Goal: Information Seeking & Learning: Learn about a topic

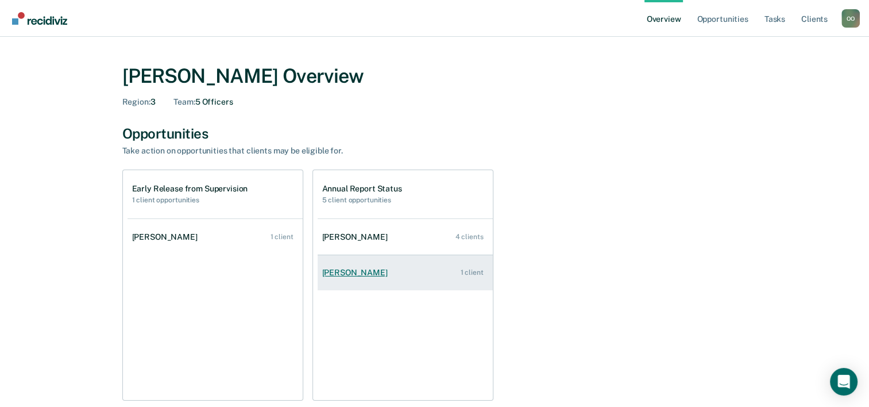
click at [359, 275] on div "[PERSON_NAME]" at bounding box center [357, 273] width 70 height 10
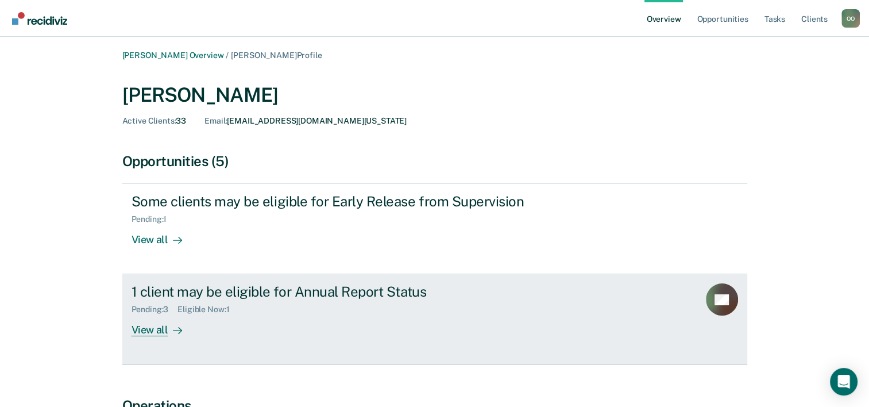
click at [155, 333] on div "View all" at bounding box center [164, 325] width 64 height 22
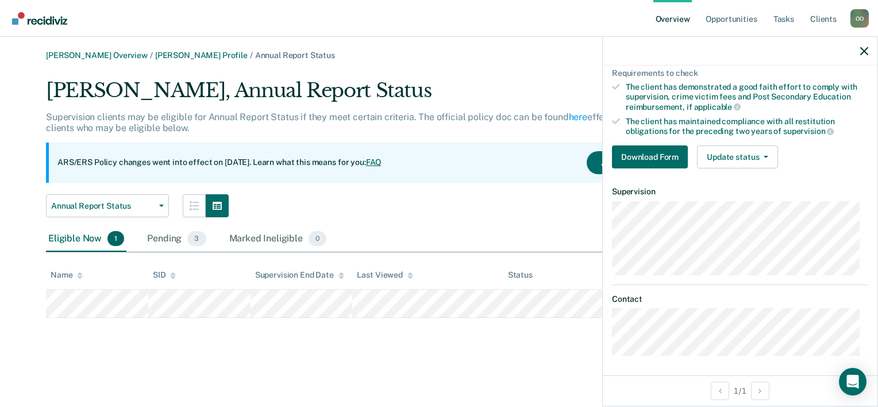
scroll to position [87, 0]
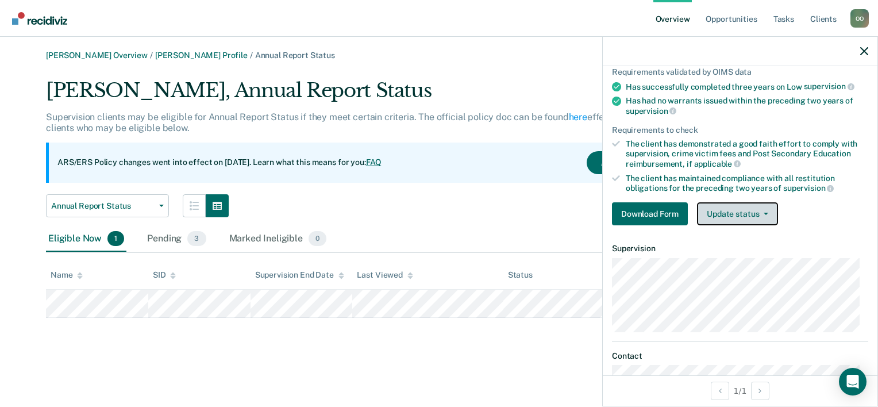
click at [765, 213] on icon "button" at bounding box center [766, 214] width 5 height 2
click at [850, 246] on dt "Supervision" at bounding box center [740, 249] width 256 height 10
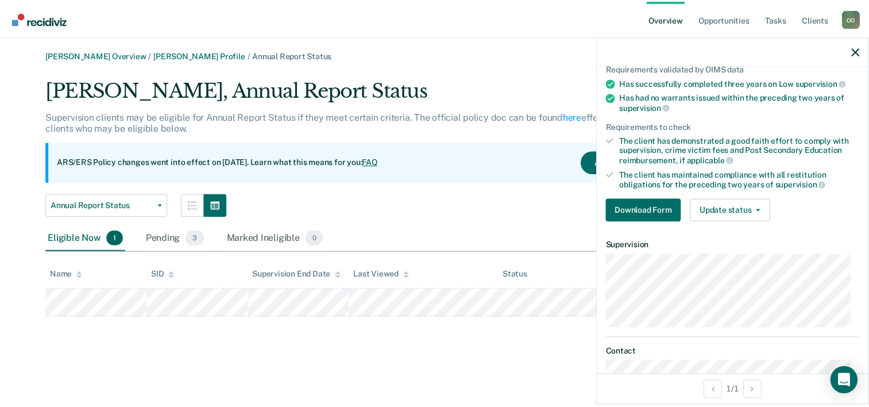
scroll to position [115, 0]
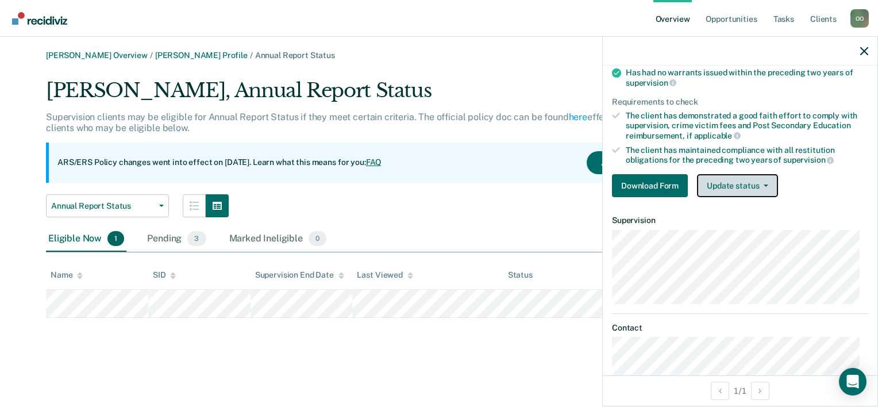
click at [765, 179] on button "Update status" at bounding box center [737, 185] width 81 height 23
click at [864, 51] on icon "button" at bounding box center [864, 51] width 8 height 8
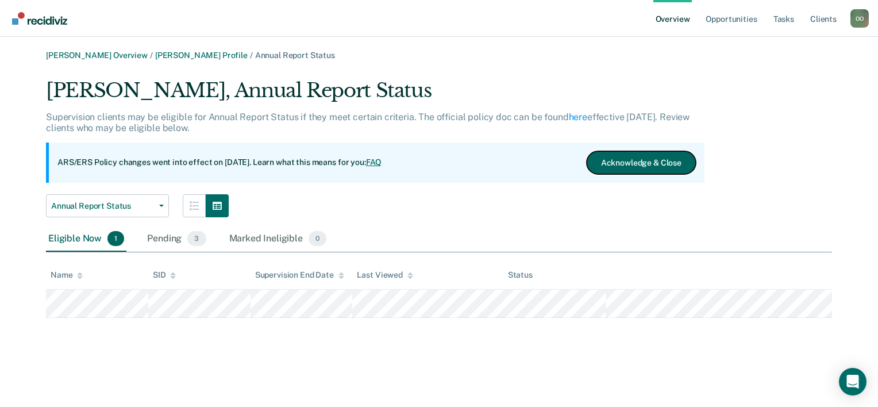
click at [647, 163] on button "Acknowledge & Close" at bounding box center [641, 162] width 109 height 23
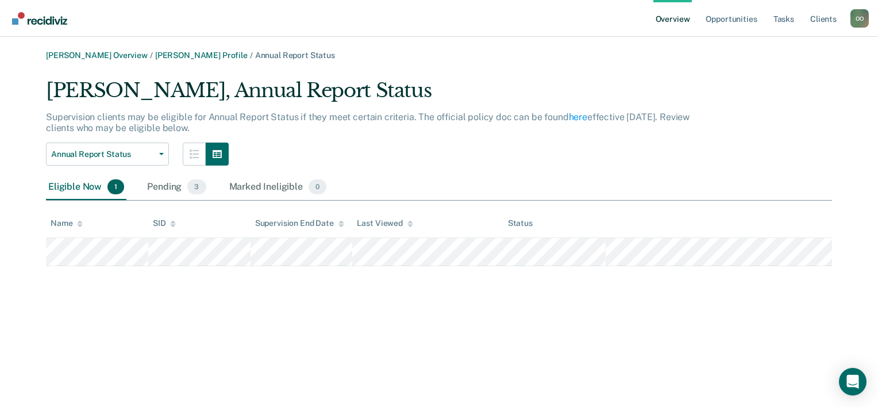
click at [676, 19] on link "Overview" at bounding box center [672, 18] width 39 height 37
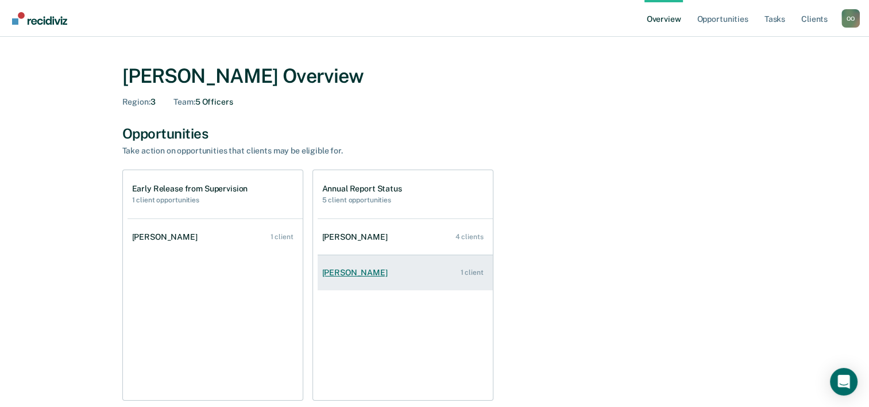
click at [355, 276] on div "[PERSON_NAME]" at bounding box center [357, 273] width 70 height 10
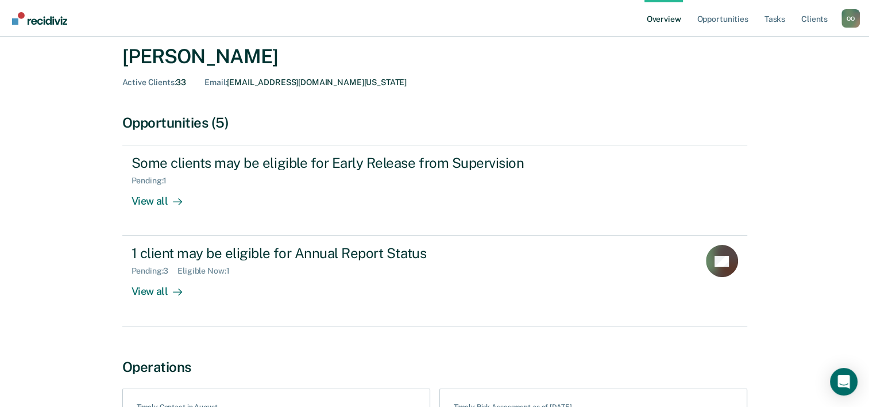
scroll to position [154, 0]
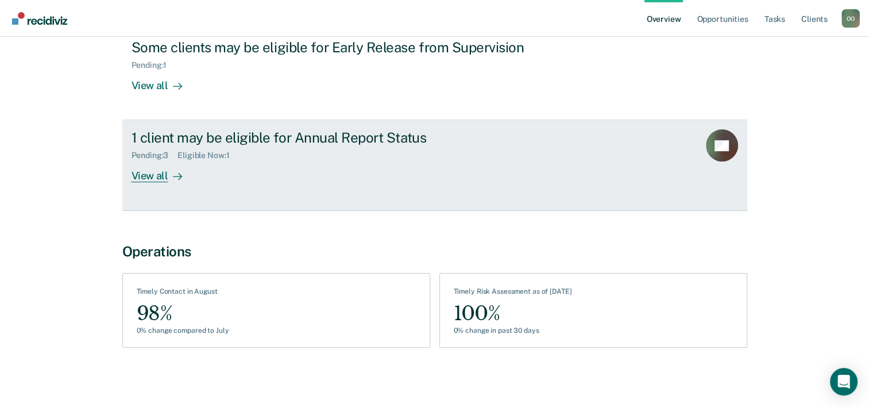
click at [140, 181] on div "View all" at bounding box center [164, 171] width 64 height 22
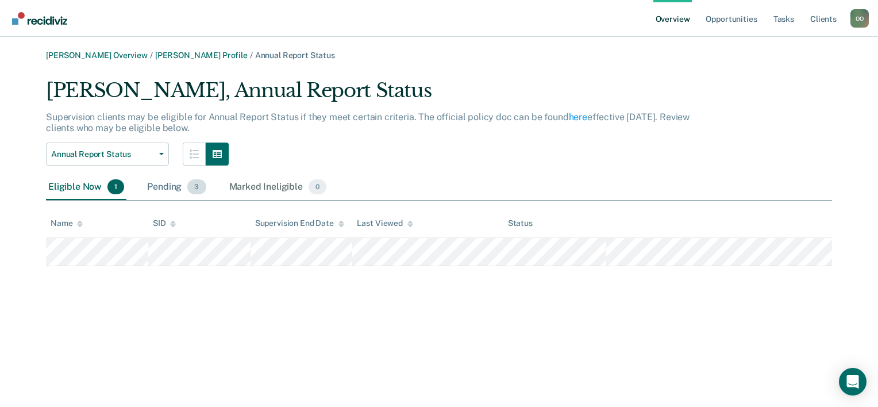
click at [157, 187] on div "Pending 3" at bounding box center [176, 187] width 63 height 25
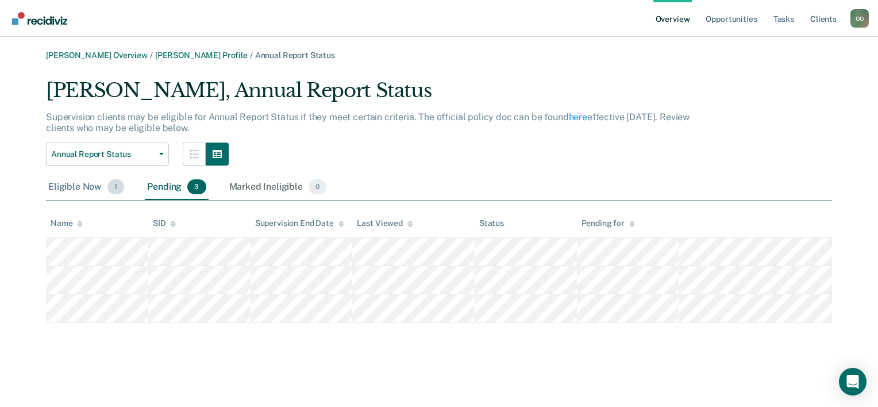
click at [63, 187] on div "Eligible Now 1" at bounding box center [86, 187] width 80 height 25
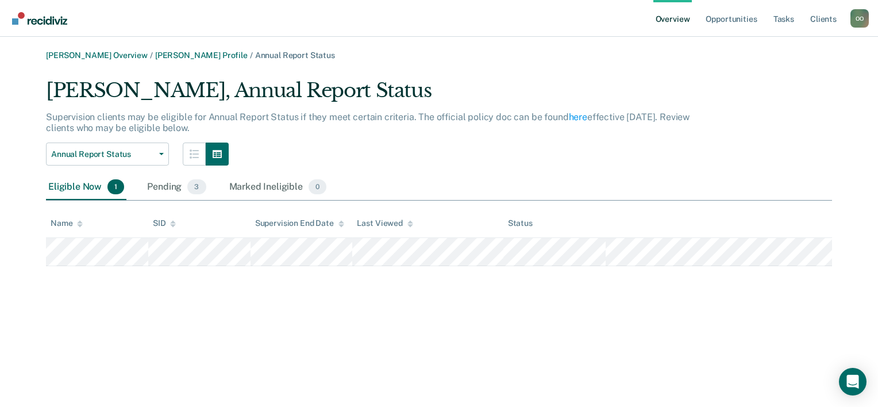
click at [678, 21] on link "Overview" at bounding box center [672, 18] width 39 height 37
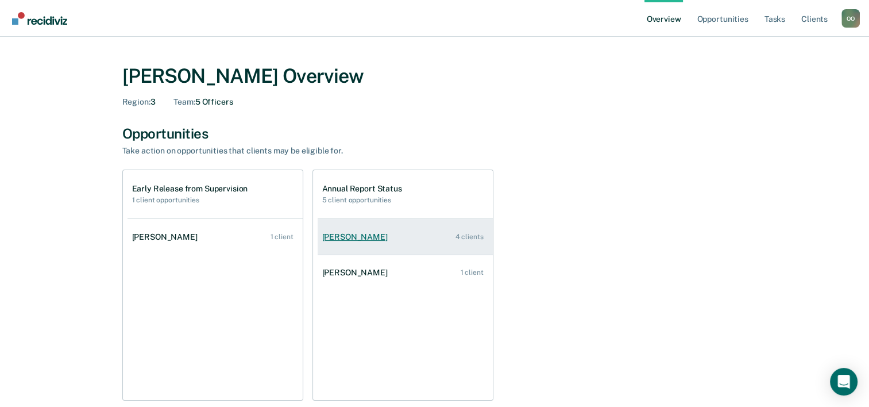
click at [343, 237] on div "[PERSON_NAME]" at bounding box center [357, 237] width 70 height 10
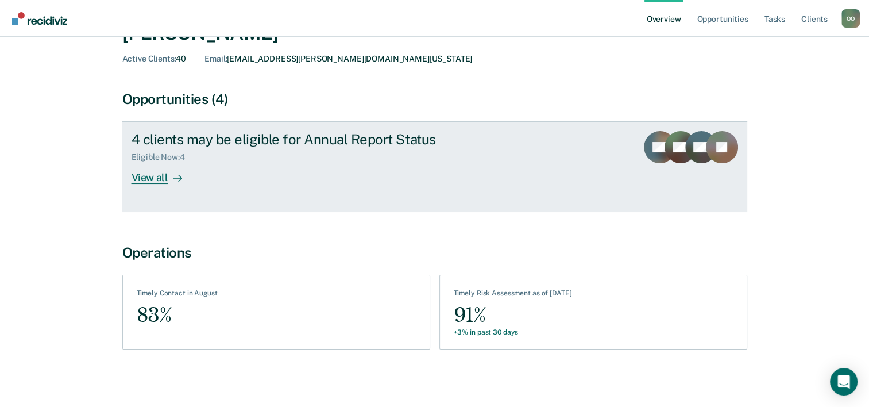
scroll to position [64, 0]
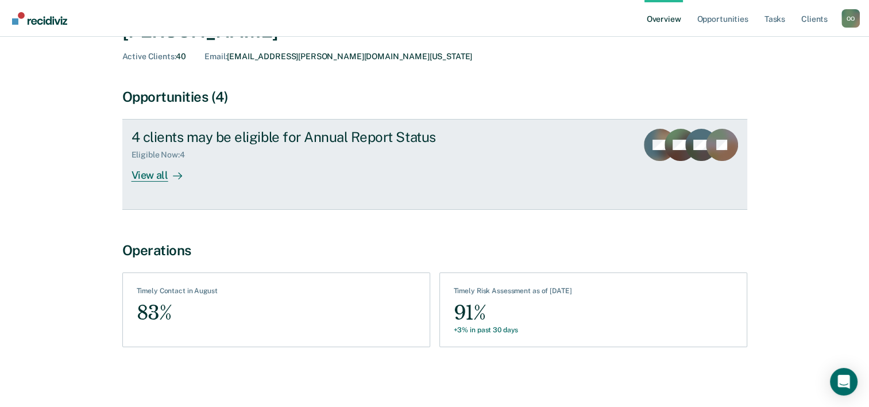
click at [147, 176] on div "View all" at bounding box center [164, 171] width 64 height 22
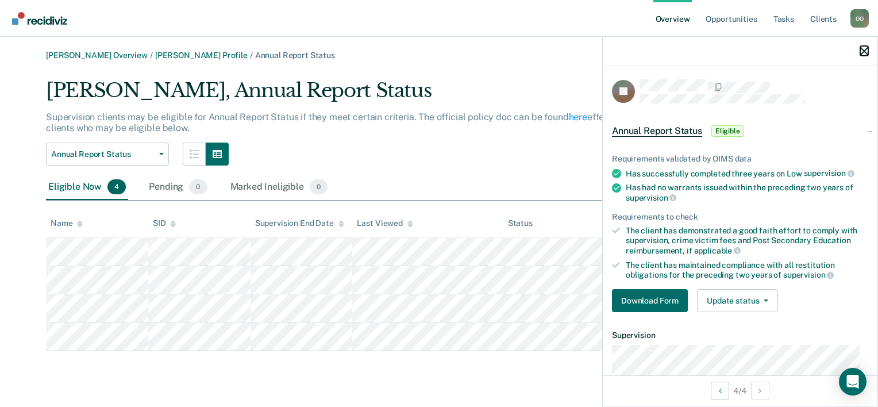
click at [864, 48] on icon "button" at bounding box center [864, 51] width 8 height 8
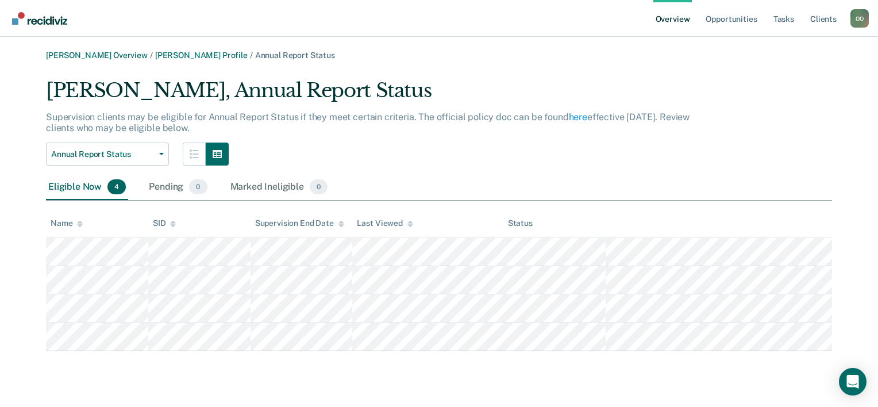
click at [666, 17] on link "Overview" at bounding box center [672, 18] width 39 height 37
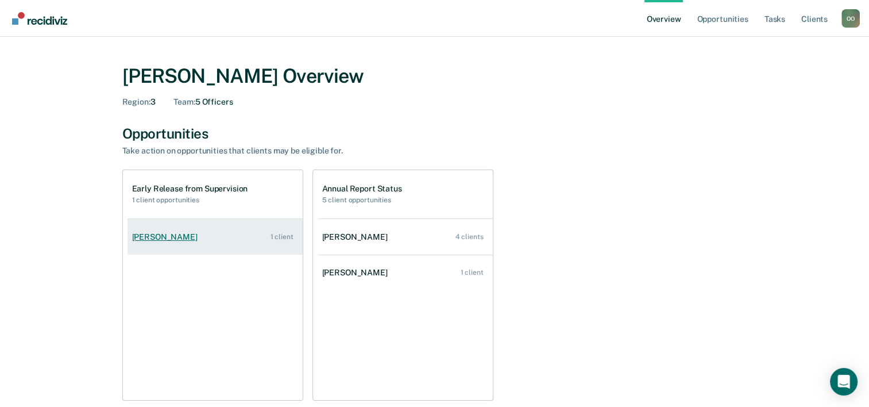
click at [152, 236] on div "[PERSON_NAME]" at bounding box center [167, 237] width 70 height 10
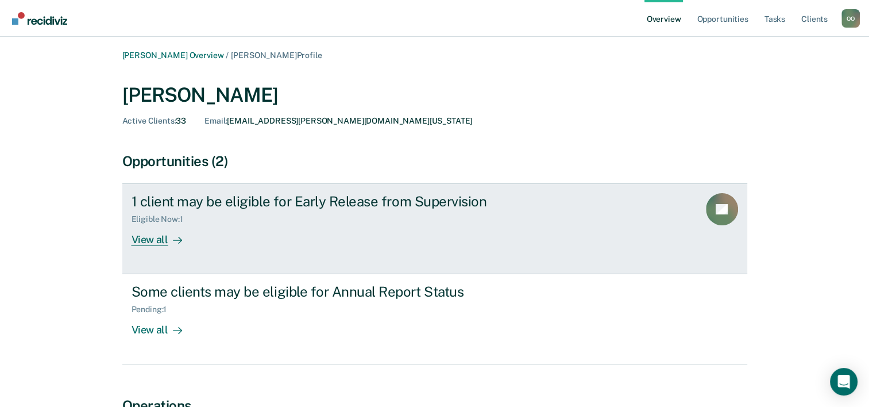
click at [145, 237] on div "View all" at bounding box center [164, 235] width 64 height 22
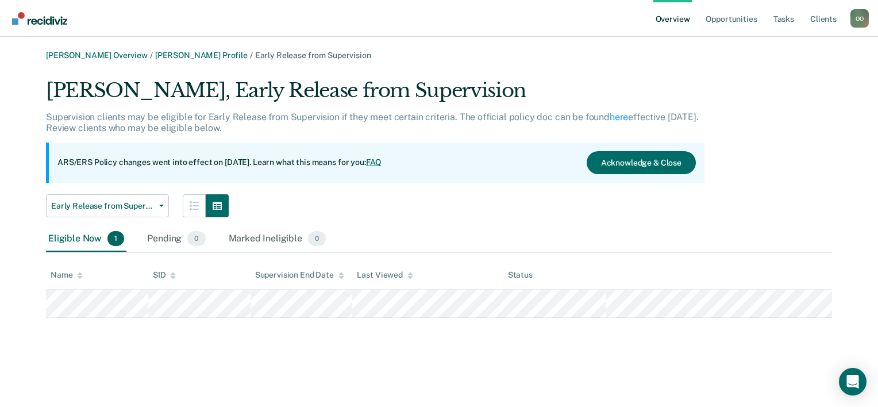
click at [686, 21] on link "Overview" at bounding box center [672, 18] width 39 height 37
